Goal: Task Accomplishment & Management: Manage account settings

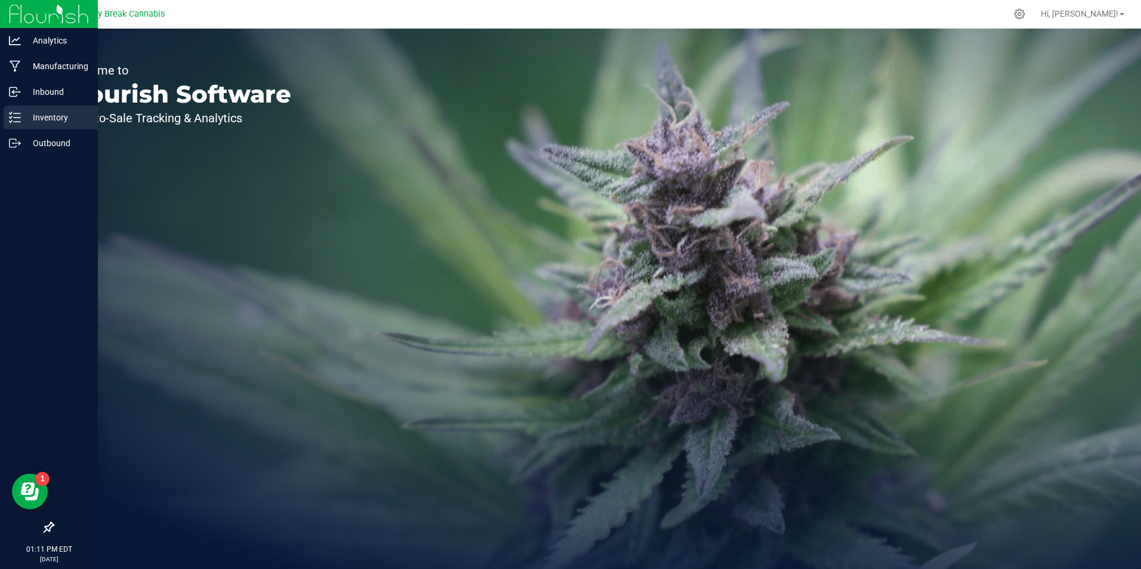
click at [45, 119] on p "Inventory" at bounding box center [57, 117] width 72 height 14
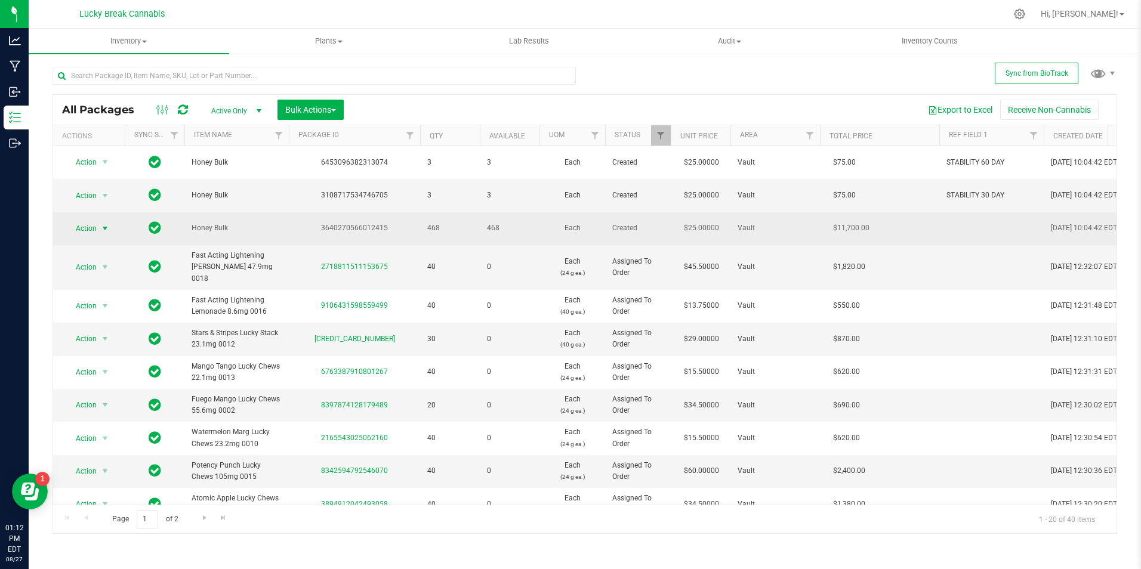
click at [102, 231] on span "select" at bounding box center [105, 229] width 10 height 10
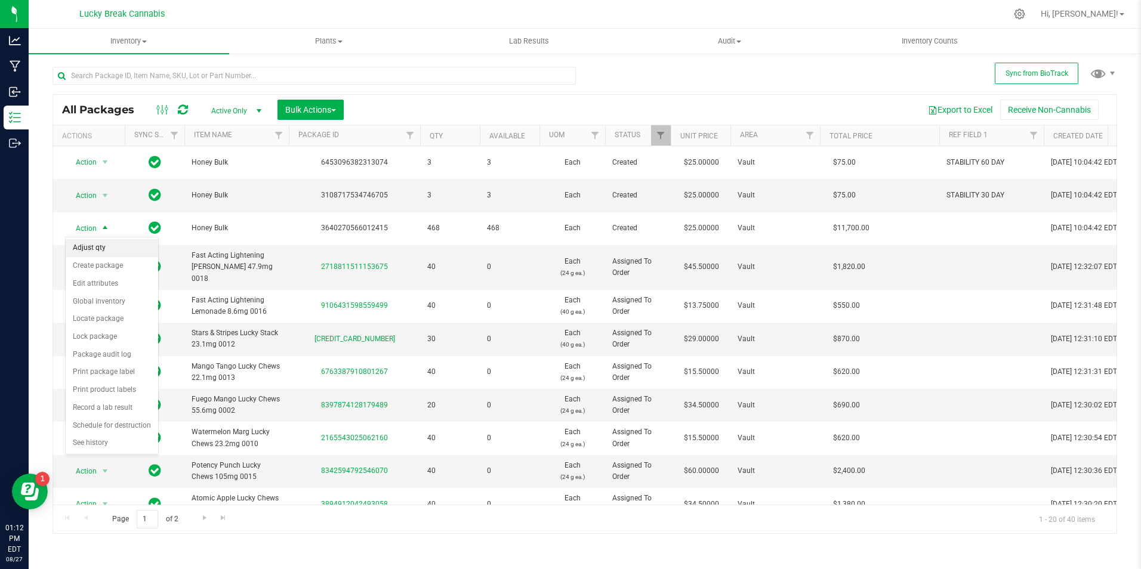
click at [100, 243] on li "Adjust qty" at bounding box center [112, 248] width 92 height 18
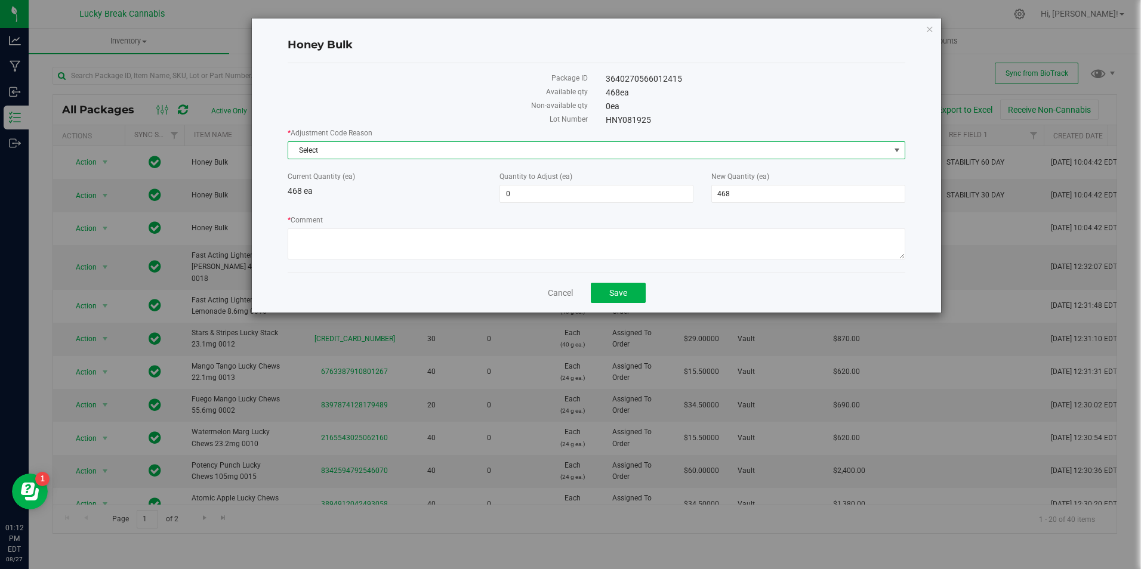
click at [385, 150] on span "Select" at bounding box center [588, 150] width 601 height 17
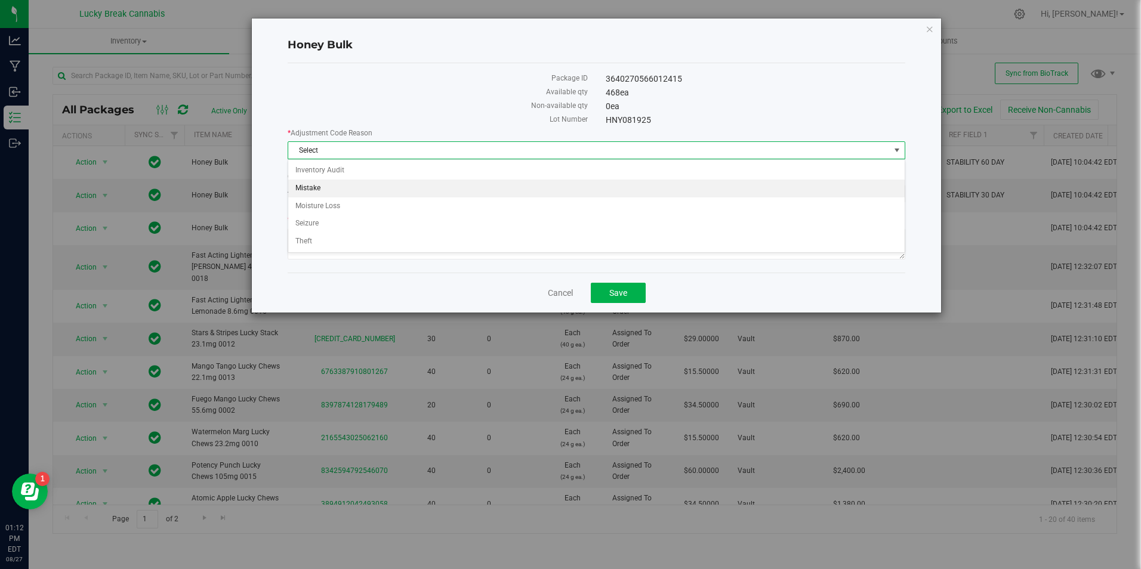
click at [324, 187] on li "Mistake" at bounding box center [596, 189] width 616 height 18
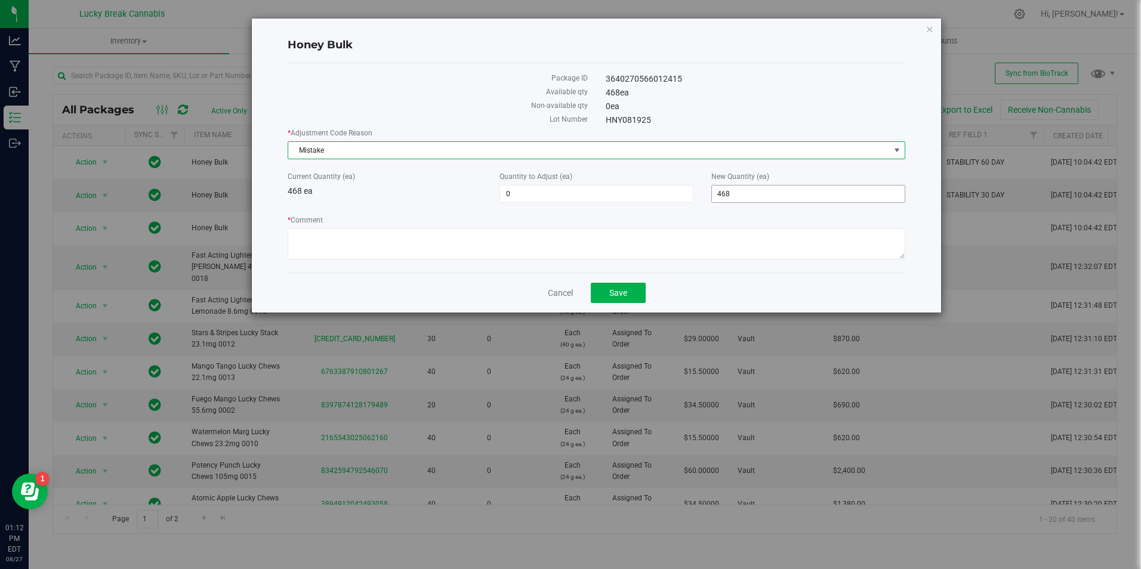
click at [741, 198] on span "468 468" at bounding box center [808, 194] width 194 height 18
drag, startPoint x: 710, startPoint y: 194, endPoint x: 652, endPoint y: 192, distance: 57.9
click at [652, 193] on div "Current Quantity (ea) 468 ea Quantity to Adjust (ea) 0 0 New Quantity (ea) 468 …" at bounding box center [596, 187] width 635 height 32
type input "459"
type input "-9"
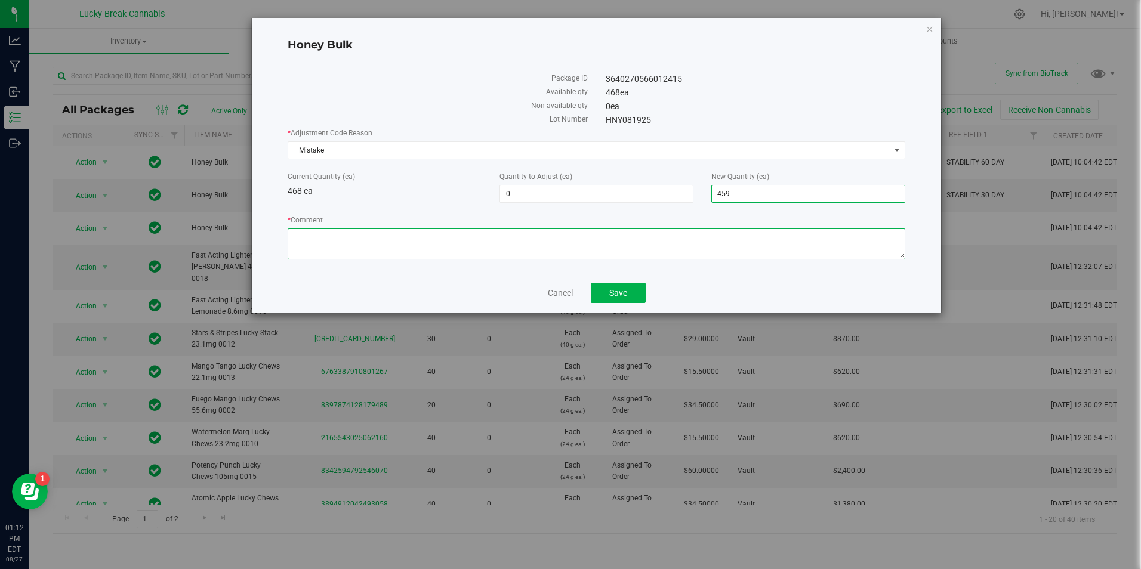
type input "459"
click at [521, 242] on textarea "* Comment" at bounding box center [596, 243] width 617 height 31
click at [513, 242] on textarea "* Comment" at bounding box center [596, 243] width 617 height 31
click at [517, 241] on textarea "* Comment" at bounding box center [596, 243] width 617 height 31
click at [455, 239] on textarea "* Comment" at bounding box center [596, 243] width 617 height 31
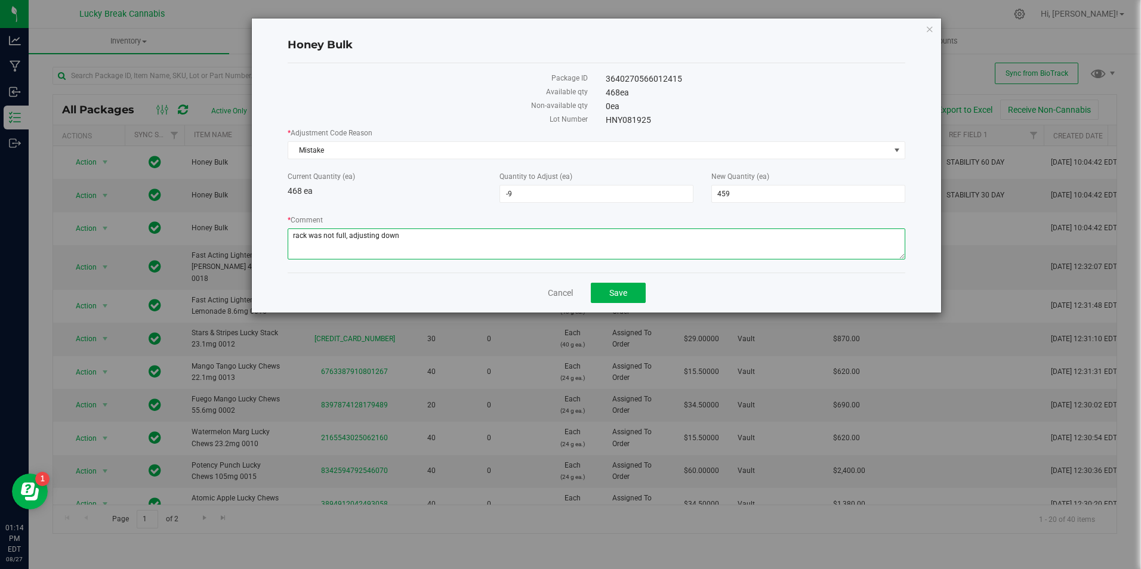
click at [438, 244] on textarea "* Comment" at bounding box center [596, 243] width 617 height 31
click at [438, 242] on textarea "* Comment" at bounding box center [596, 243] width 617 height 31
click at [435, 240] on textarea "* Comment" at bounding box center [596, 243] width 617 height 31
click at [526, 245] on textarea "* Comment" at bounding box center [596, 243] width 617 height 31
drag, startPoint x: 442, startPoint y: 242, endPoint x: 381, endPoint y: 239, distance: 60.9
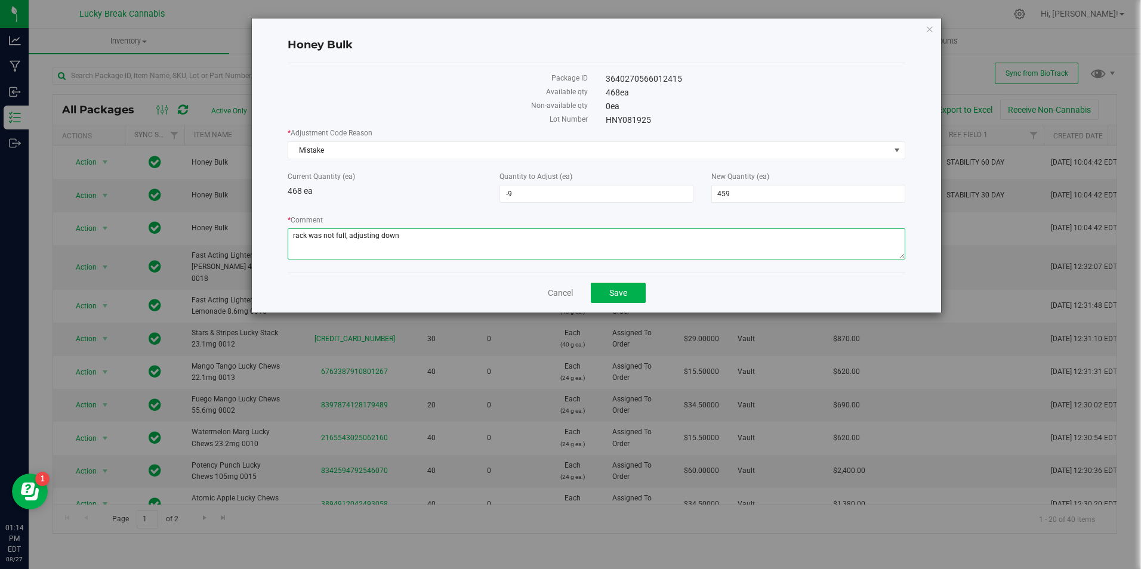
click at [381, 239] on textarea "* Comment" at bounding box center [596, 243] width 617 height 31
click at [506, 230] on textarea "* Comment" at bounding box center [596, 243] width 617 height 31
click at [351, 237] on textarea "* Comment" at bounding box center [596, 243] width 617 height 31
click at [451, 239] on textarea "* Comment" at bounding box center [596, 243] width 617 height 31
drag, startPoint x: 451, startPoint y: 239, endPoint x: 232, endPoint y: 234, distance: 219.0
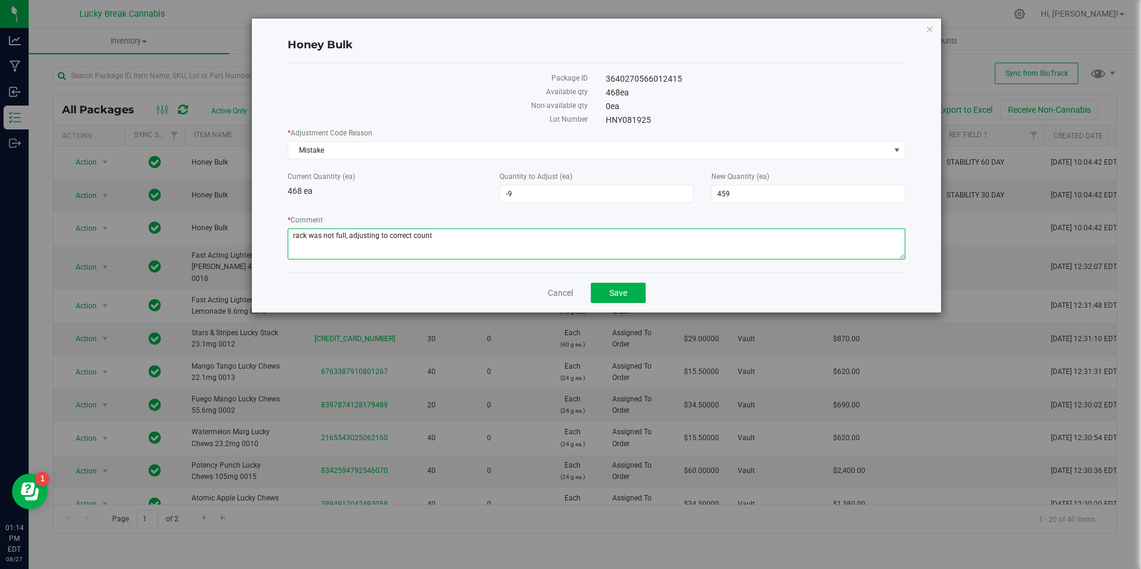
click at [232, 234] on div "Honey Bulk Package ID 3640270566012415 Available qty 468 ea Non-available qty 0…" at bounding box center [574, 165] width 732 height 295
click at [515, 248] on textarea "* Comment" at bounding box center [596, 243] width 617 height 31
type textarea "tray on a rack was not full and was originally counted as full."
click at [569, 248] on textarea "* Comment" at bounding box center [596, 243] width 617 height 31
click at [509, 243] on textarea "* Comment" at bounding box center [596, 243] width 617 height 31
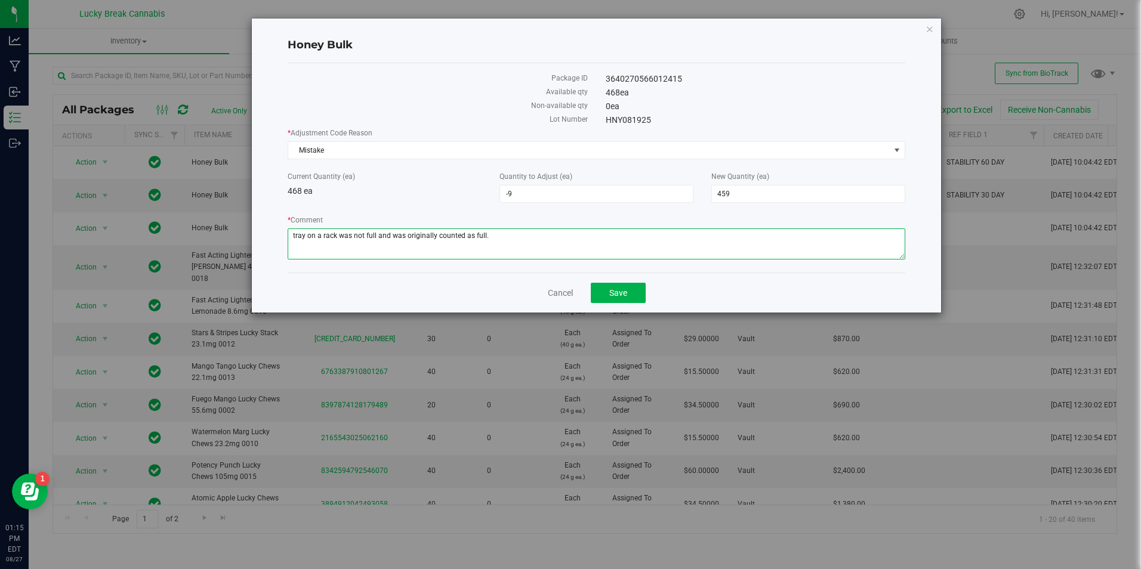
click at [565, 245] on textarea "* Comment" at bounding box center [596, 243] width 617 height 31
click at [619, 290] on span "Save" at bounding box center [618, 293] width 18 height 10
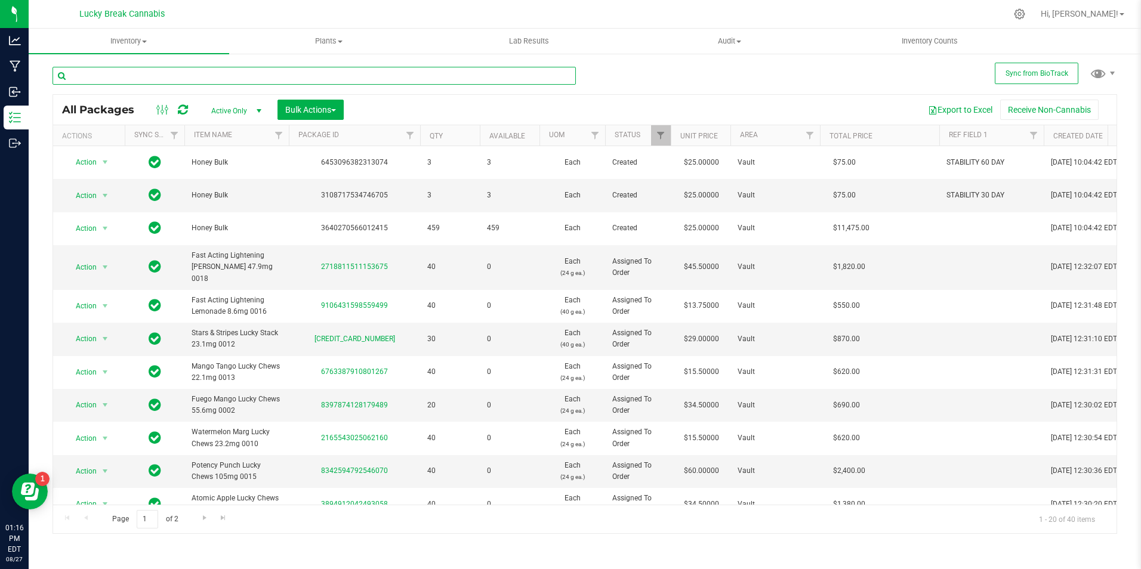
click at [279, 79] on input "text" at bounding box center [313, 76] width 523 height 18
type input "live"
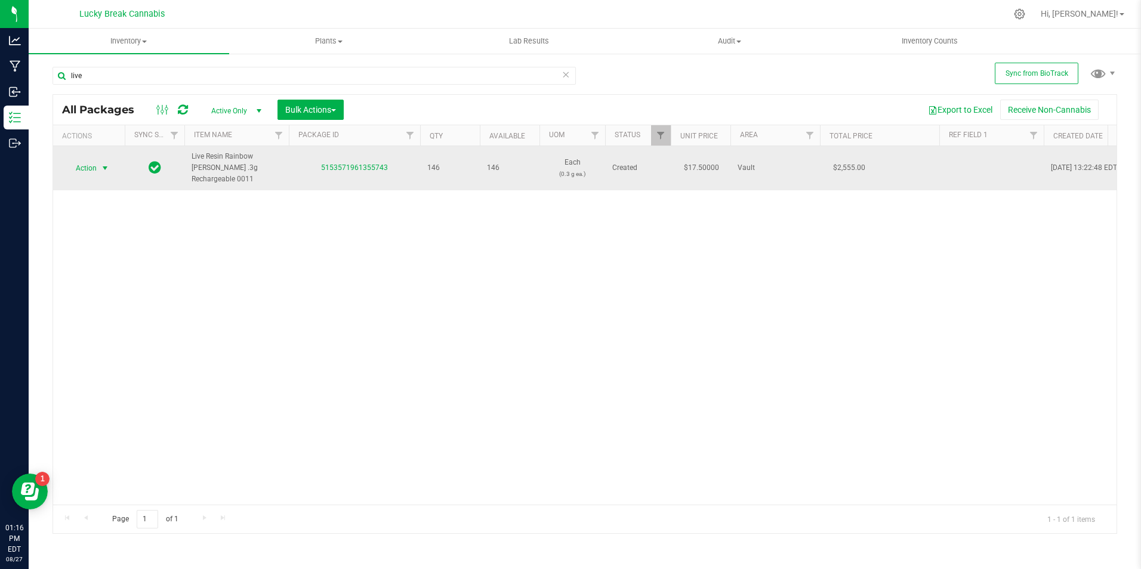
click at [99, 162] on span "select" at bounding box center [105, 168] width 15 height 17
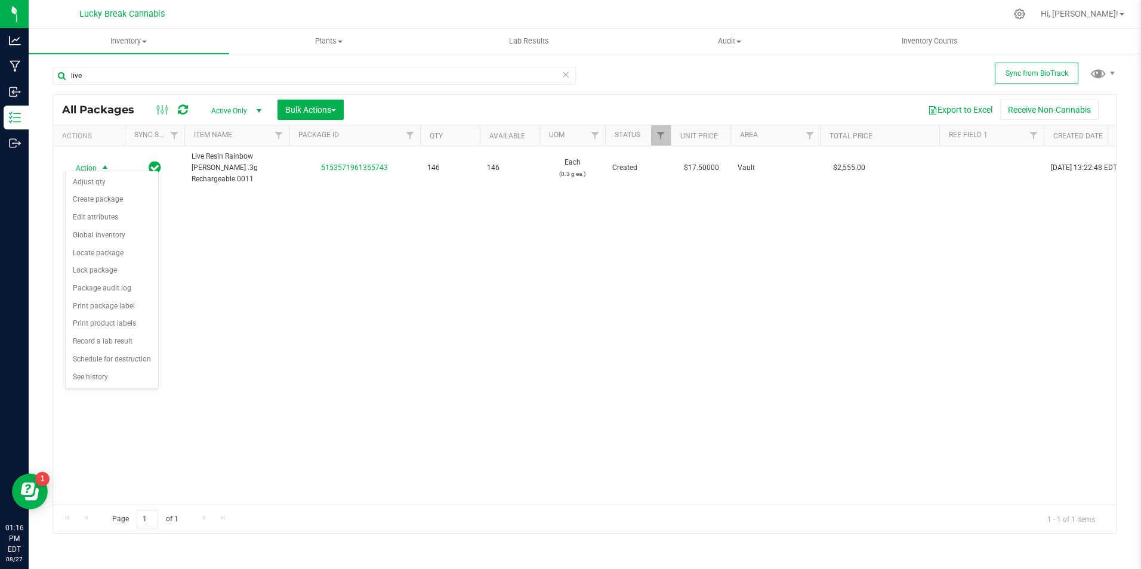
click at [404, 213] on div "Action Action Adjust qty Create package Edit attributes Global inventory Locate…" at bounding box center [584, 325] width 1063 height 358
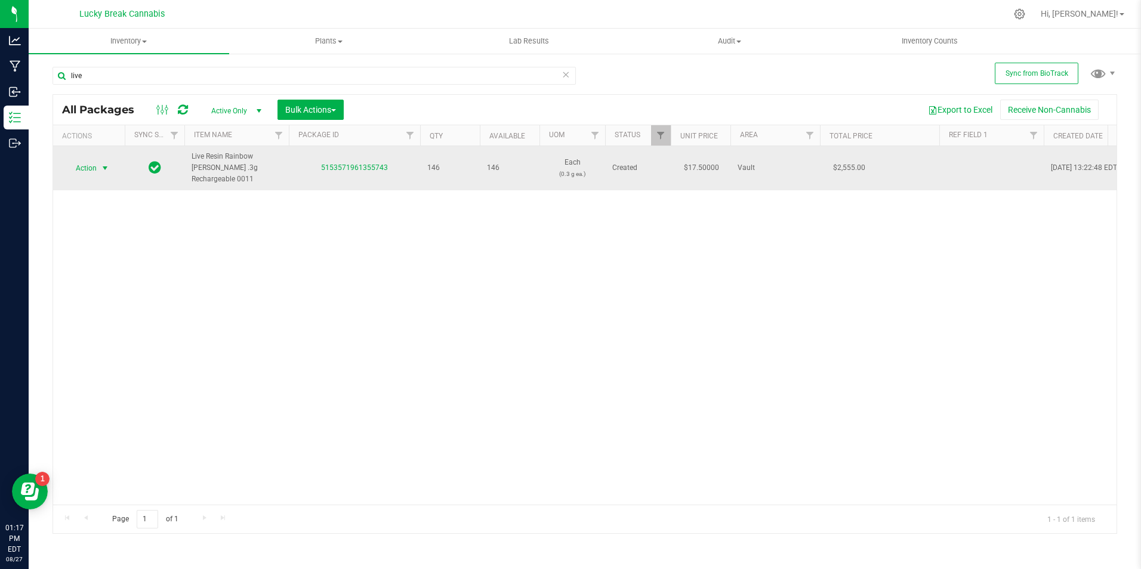
click at [110, 166] on span "select" at bounding box center [105, 168] width 15 height 17
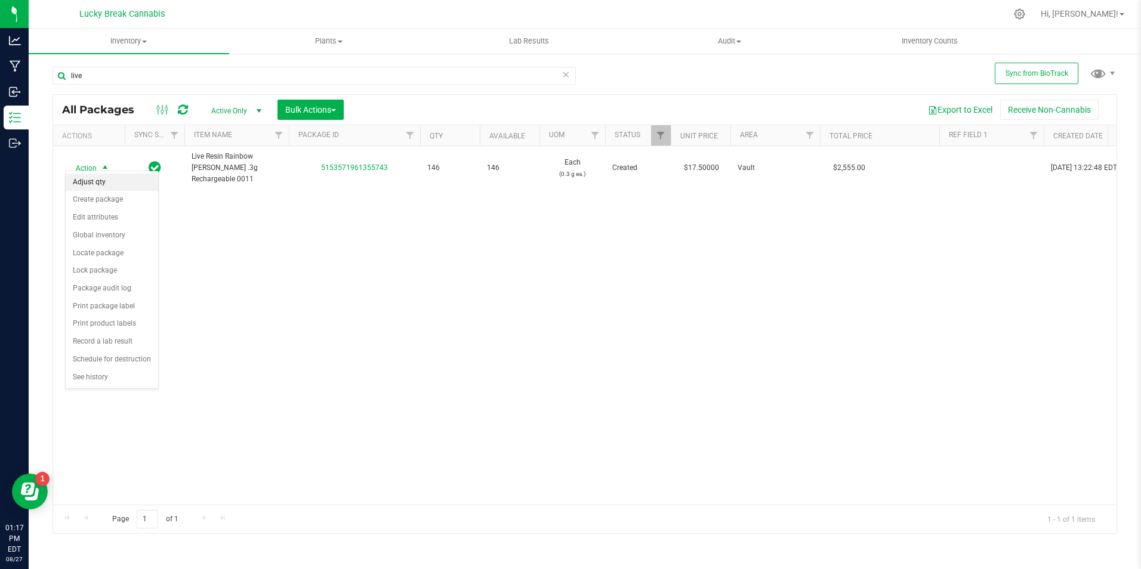
click at [112, 183] on li "Adjust qty" at bounding box center [112, 183] width 92 height 18
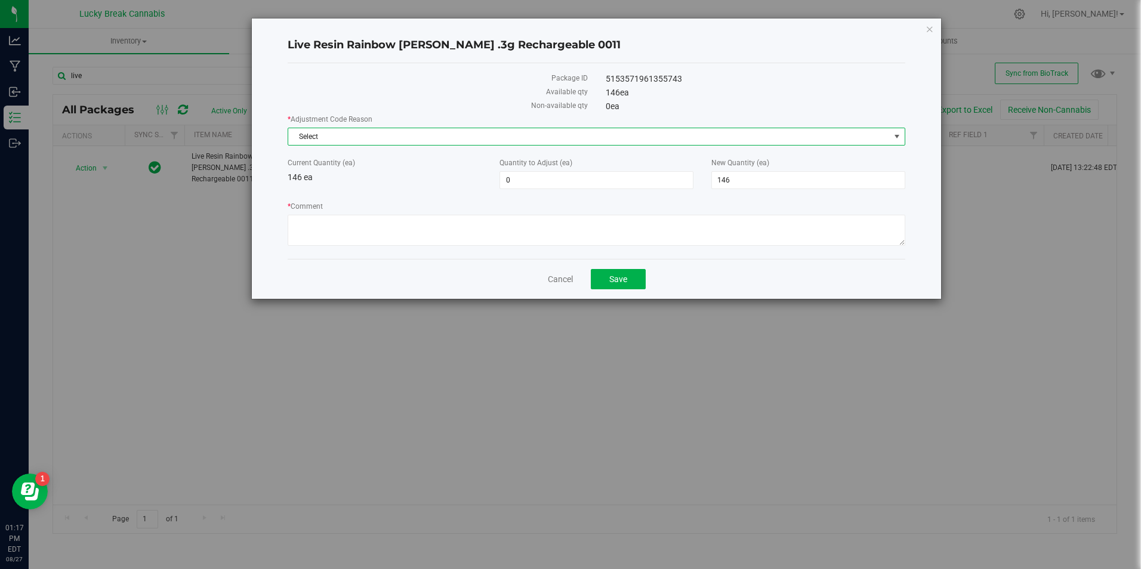
click at [438, 134] on span "Select" at bounding box center [588, 136] width 601 height 17
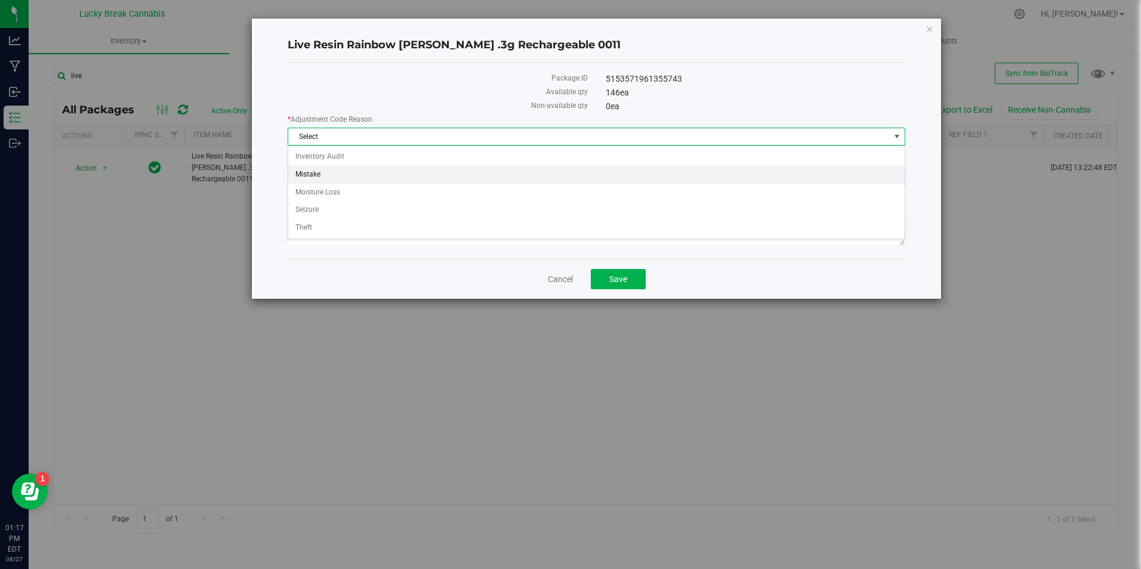
click at [323, 166] on li "Mistake" at bounding box center [596, 175] width 616 height 18
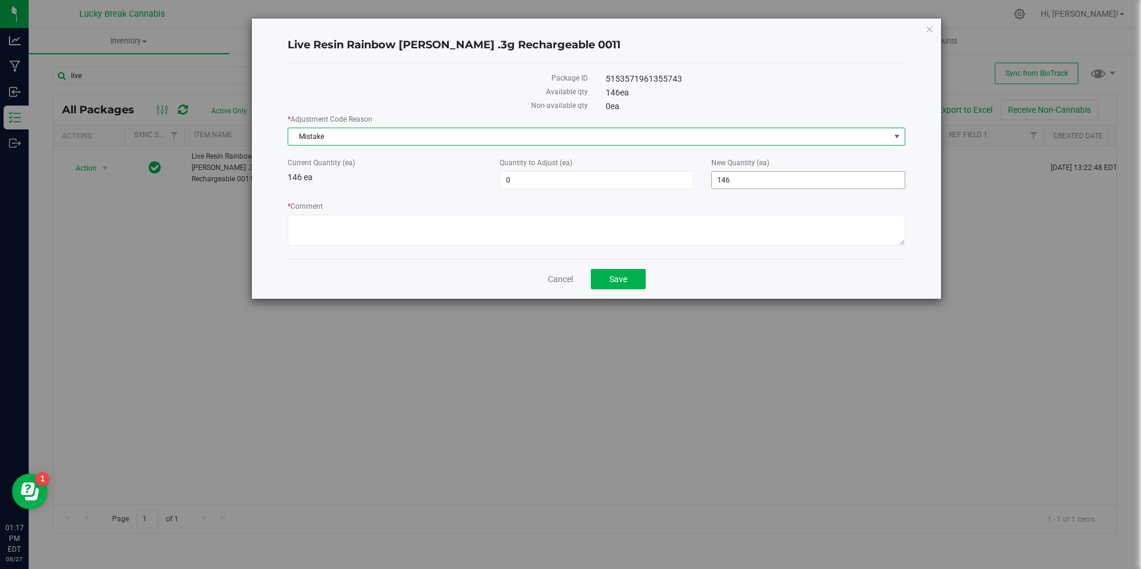
click at [774, 181] on span "146 146" at bounding box center [808, 180] width 194 height 18
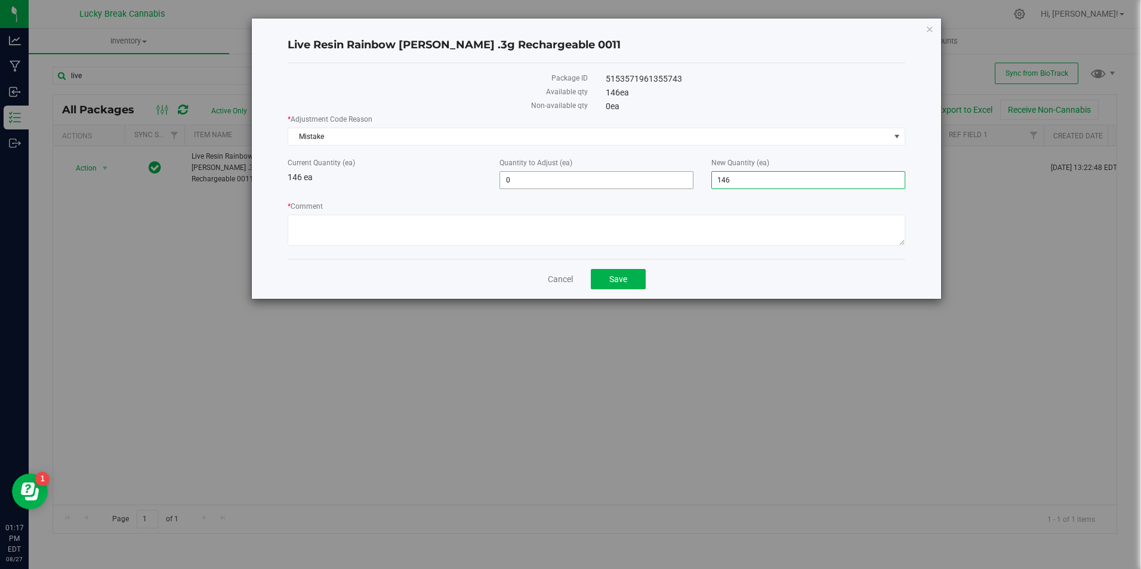
drag, startPoint x: 755, startPoint y: 177, endPoint x: 669, endPoint y: 174, distance: 85.4
click at [669, 174] on div "Current Quantity (ea) 146 ea Quantity to Adjust (ea) 0 0 New Quantity (ea) 146 …" at bounding box center [596, 173] width 635 height 32
type input "246"
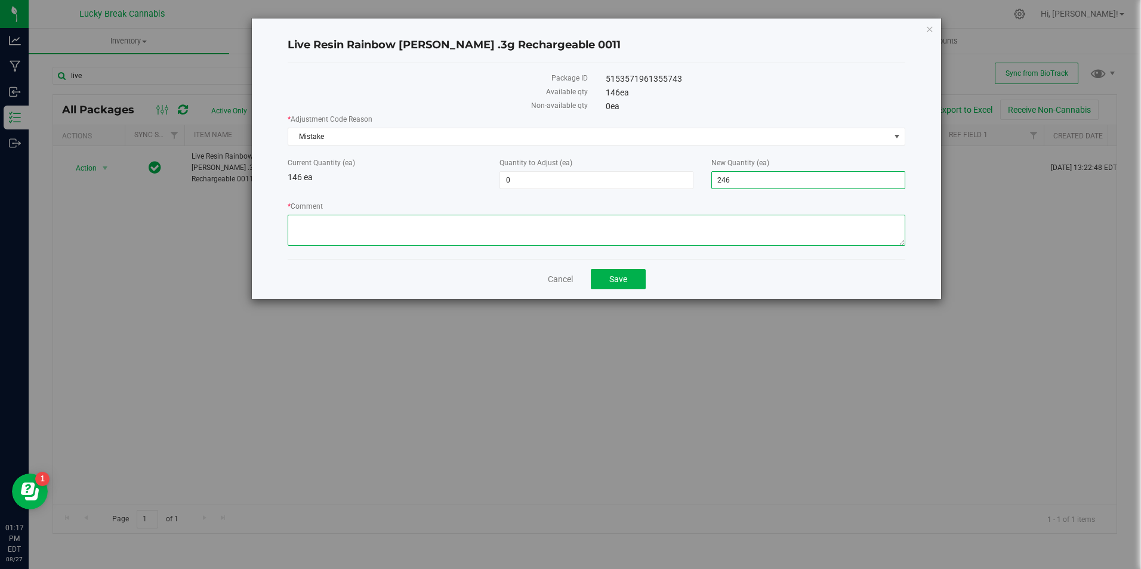
type input "100"
type input "246"
click at [672, 224] on textarea "* Comment" at bounding box center [596, 230] width 617 height 31
type textarea "adjusting count from various mistakes during stability sublotting."
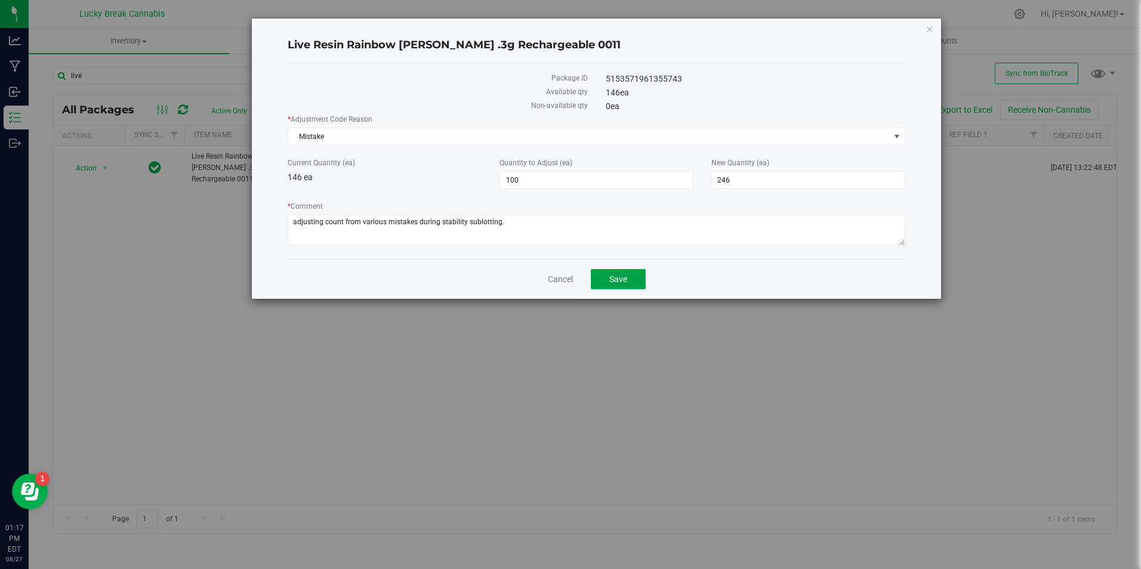
click at [628, 277] on button "Save" at bounding box center [618, 279] width 55 height 20
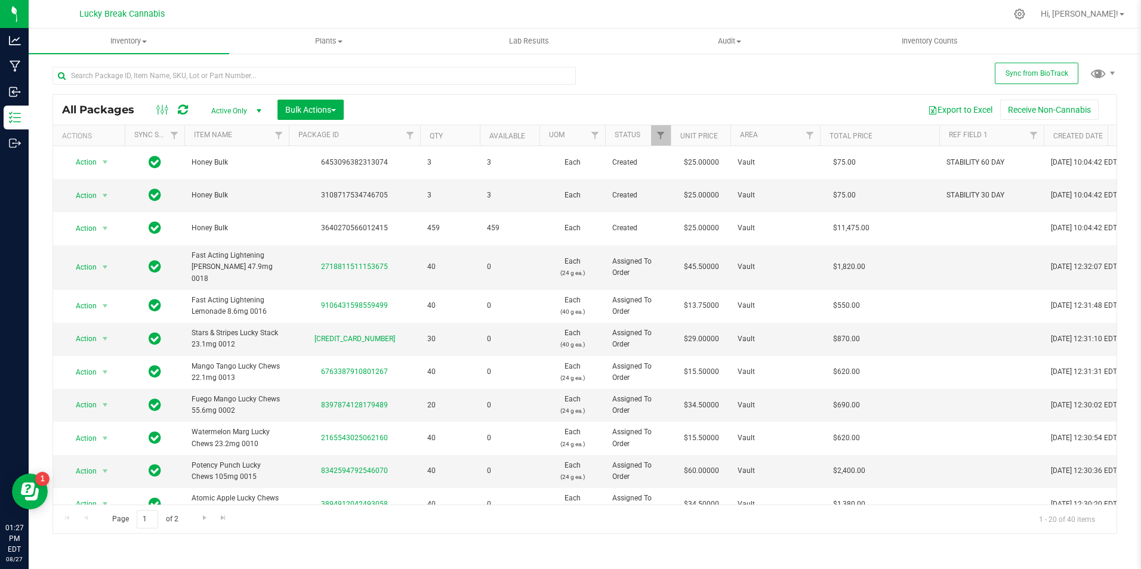
click at [417, 106] on div "Export to Excel Receive Non-Cannabis" at bounding box center [730, 110] width 755 height 20
click at [371, 107] on div "Export to Excel Receive Non-Cannabis" at bounding box center [730, 110] width 755 height 20
drag, startPoint x: 367, startPoint y: 112, endPoint x: 759, endPoint y: 116, distance: 391.9
click at [721, 119] on div "Export to Excel Receive Non-Cannabis" at bounding box center [730, 110] width 755 height 20
click at [795, 94] on div "All Packages Active Only Active Only Lab Samples Locked All External Internal B…" at bounding box center [584, 314] width 1064 height 440
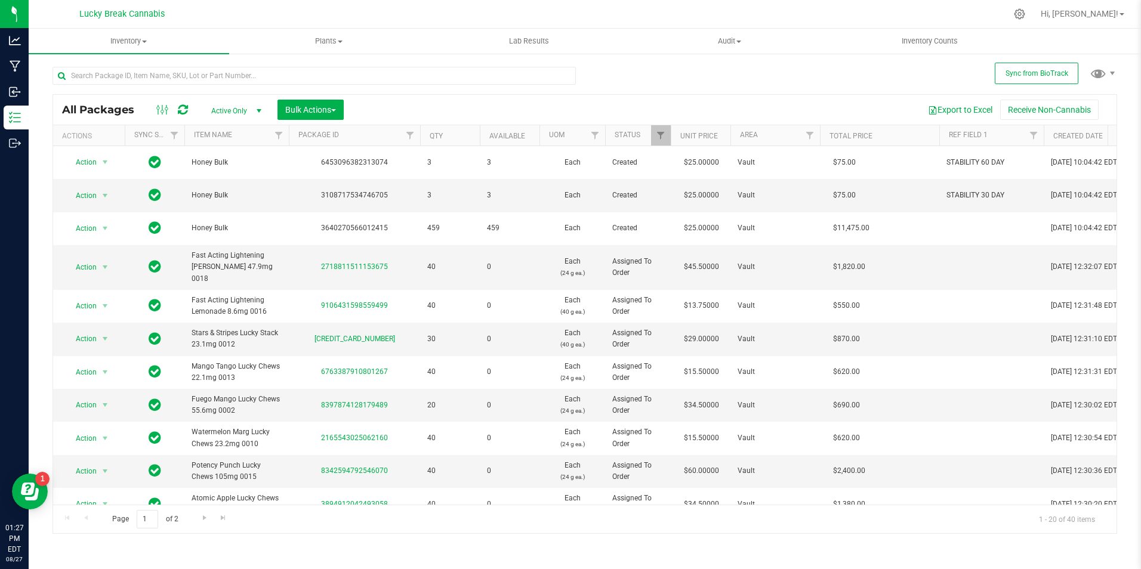
click at [821, 66] on div "All Packages Active Only Active Only Lab Samples Locked All External Internal B…" at bounding box center [584, 294] width 1064 height 478
click at [758, 66] on div "All Packages Active Only Active Only Lab Samples Locked All External Internal B…" at bounding box center [584, 294] width 1064 height 478
click at [648, 62] on div "All Packages Active Only Active Only Lab Samples Locked All External Internal B…" at bounding box center [584, 294] width 1064 height 478
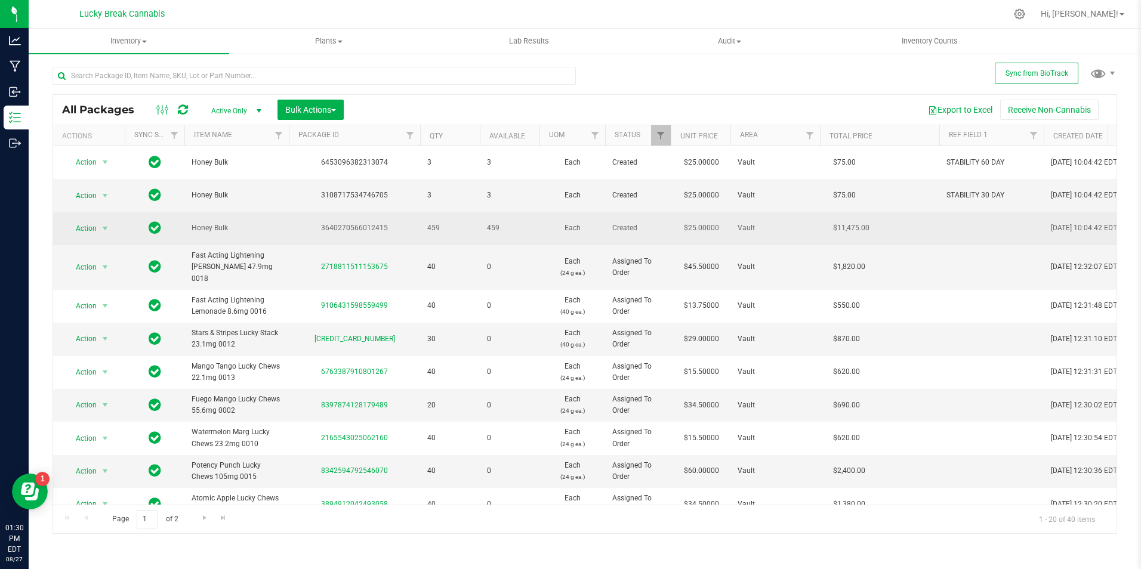
drag, startPoint x: 444, startPoint y: 227, endPoint x: 410, endPoint y: 222, distance: 33.7
click at [410, 222] on tr "Action Action Adjust qty Create package Edit attributes Global inventory Locate…" at bounding box center [891, 228] width 1676 height 33
drag, startPoint x: 410, startPoint y: 222, endPoint x: 468, endPoint y: 236, distance: 59.3
click at [468, 236] on td "459" at bounding box center [450, 228] width 60 height 33
